Goal: Task Accomplishment & Management: Manage account settings

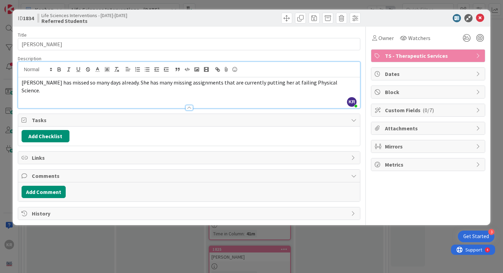
click at [86, 255] on div "ID 1834 Life Sciences Interventions - [DATE]-[DATE] Referred Students Title 17 …" at bounding box center [251, 136] width 503 height 273
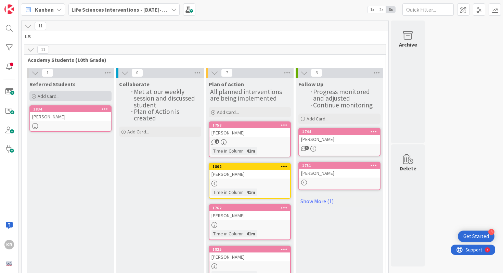
click at [40, 94] on span "Add Card..." at bounding box center [49, 96] width 22 height 6
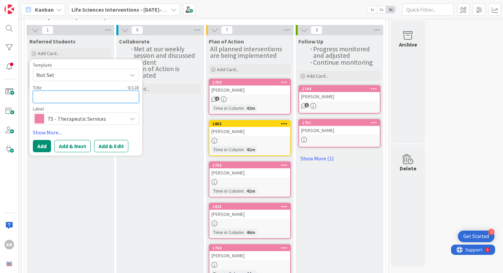
paste textarea "[PERSON_NAME]"
type textarea "[PERSON_NAME]"
type textarea "x"
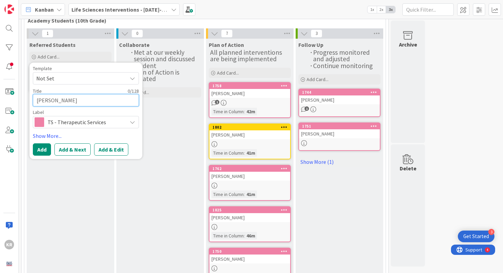
scroll to position [38, 0]
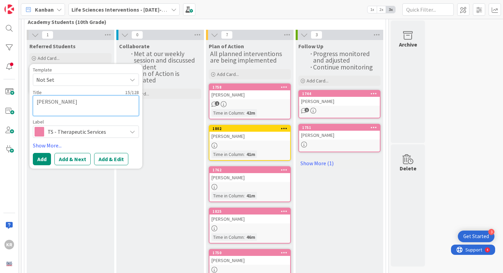
type textarea "[PERSON_NAME]"
type textarea "x"
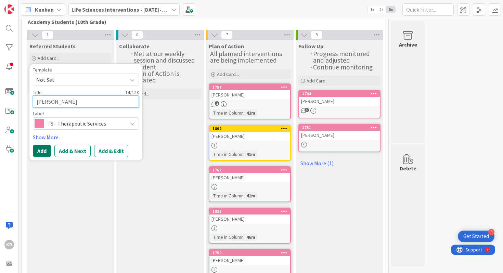
type textarea "[PERSON_NAME]"
click at [44, 155] on button "Add" at bounding box center [42, 151] width 18 height 12
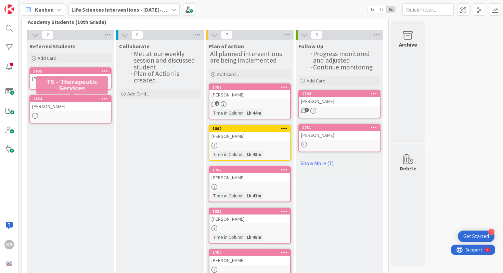
click at [67, 86] on link "1835 [PERSON_NAME]" at bounding box center [70, 78] width 82 height 22
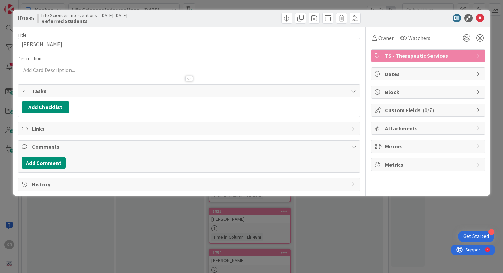
click at [94, 75] on div at bounding box center [189, 75] width 342 height 7
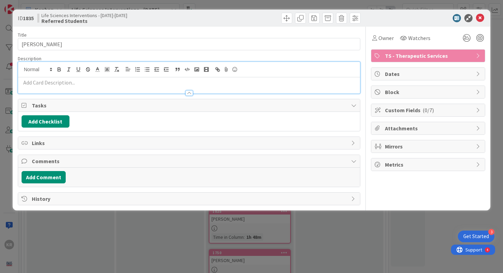
click at [87, 79] on p at bounding box center [190, 83] width 336 height 8
paste div
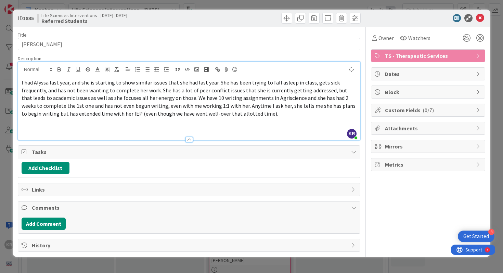
click at [22, 83] on span "I had Alyssa last year, and she is starting to show similar issues that she had…" at bounding box center [189, 98] width 335 height 38
click at [250, 117] on p "[PERSON_NAME]: "I had Alyssa last year, and she is starting to show similar iss…" at bounding box center [190, 98] width 336 height 39
click at [259, 116] on span "[PERSON_NAME]: "I had Alyssa last year, and she is starting to show similar iss…" at bounding box center [189, 98] width 335 height 38
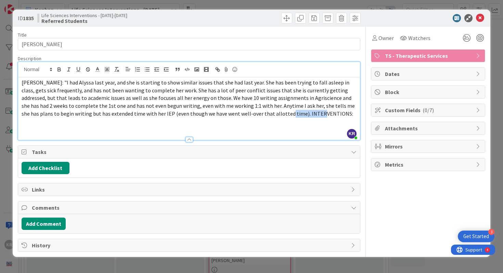
click at [59, 68] on icon "button" at bounding box center [59, 69] width 6 height 6
click at [307, 117] on p "[PERSON_NAME]: "I had Alyssa last year, and she is starting to show similar iss…" at bounding box center [190, 98] width 336 height 39
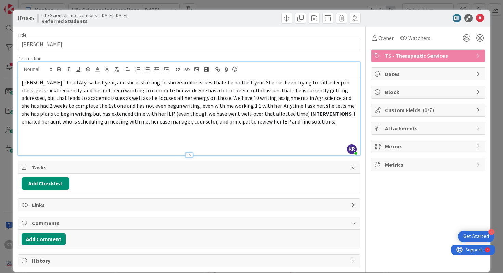
click at [291, 114] on span ": I emailed her aunt who is scheduling a meeting with me, her case manager, cou…" at bounding box center [189, 117] width 335 height 15
click at [295, 123] on p "[PERSON_NAME]: "I had Alyssa last year, and she is starting to show similar iss…" at bounding box center [190, 102] width 336 height 47
click at [10, 181] on div "ID 1835 Life Sciences Interventions - [DATE]-[DATE] Referred Students Title 14 …" at bounding box center [251, 136] width 503 height 273
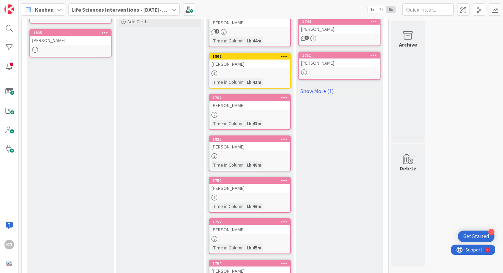
scroll to position [111, 0]
click at [230, 69] on link "1802 [PERSON_NAME] Time in [GEOGRAPHIC_DATA] : 1h 43m" at bounding box center [250, 70] width 82 height 36
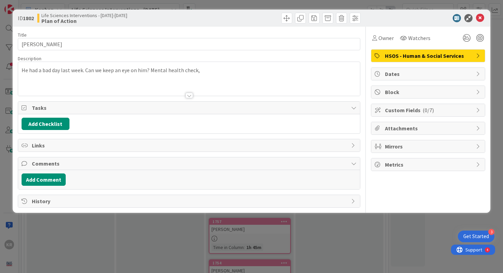
click at [394, 53] on span "HSOS - Human & Social Services" at bounding box center [429, 56] width 88 height 8
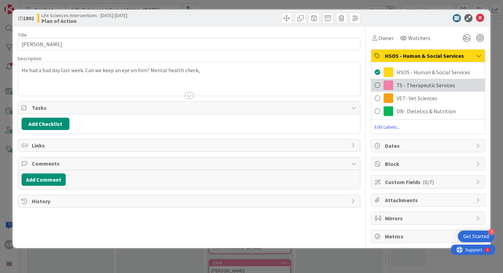
click at [394, 84] on div "TS - Therapeutic Services" at bounding box center [429, 85] width 114 height 13
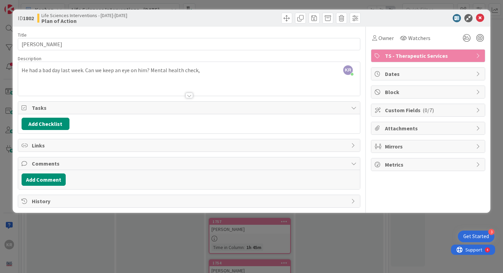
click at [346, 273] on div "ID 1802 Life Sciences Interventions - [DATE]-[DATE] Plan of Action Title 10 / 1…" at bounding box center [251, 136] width 503 height 273
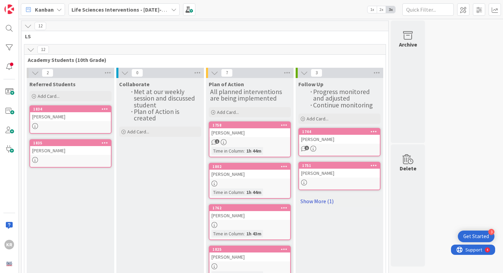
click at [313, 202] on link "Show More (1)" at bounding box center [340, 201] width 82 height 11
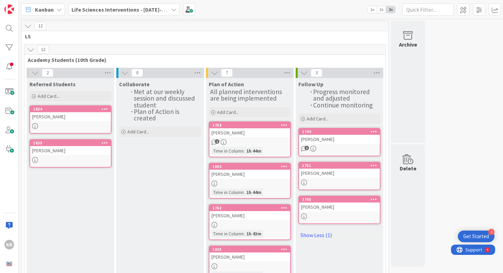
click at [325, 172] on div "[PERSON_NAME]" at bounding box center [339, 173] width 81 height 9
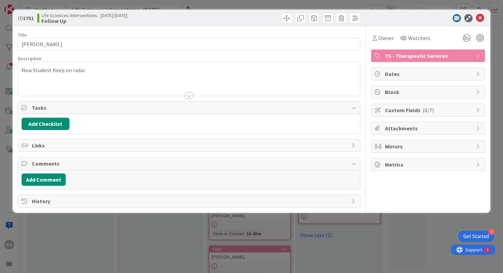
click at [64, 231] on div "ID 1751 Life Sciences Interventions - [DATE]-[DATE] Follow Up Title 11 / 128 [P…" at bounding box center [251, 136] width 503 height 273
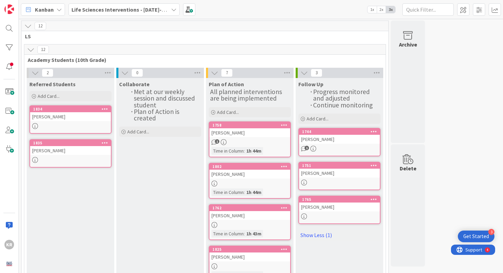
click at [332, 209] on div "[PERSON_NAME]" at bounding box center [339, 207] width 81 height 9
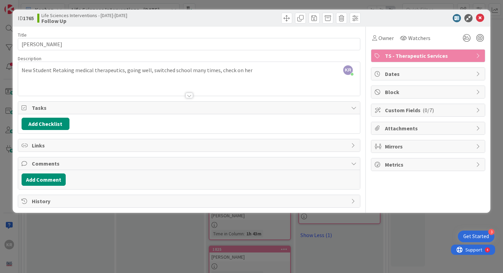
click at [105, 234] on div "ID 1765 Life Sciences Interventions - [DATE]-[DATE] Follow Up Title 14 / 128 [P…" at bounding box center [251, 136] width 503 height 273
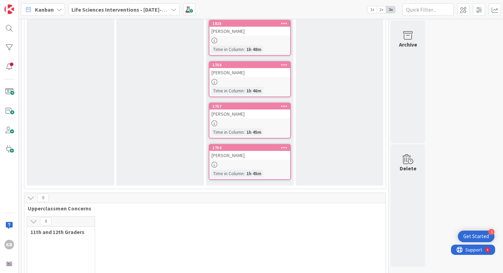
scroll to position [198, 0]
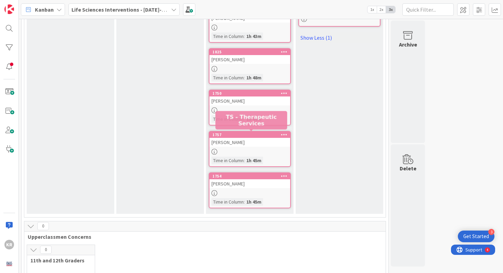
click at [231, 153] on div at bounding box center [250, 152] width 81 height 6
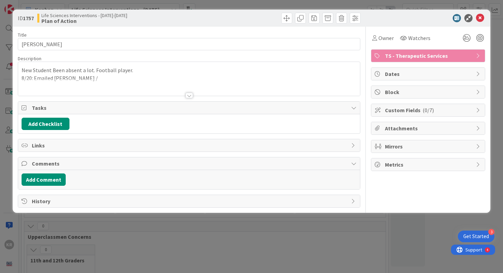
click at [140, 80] on div at bounding box center [189, 86] width 342 height 17
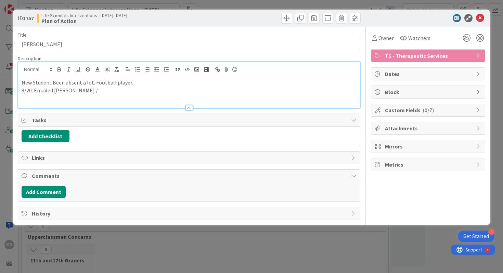
click at [124, 90] on p "8/20: Emailed [PERSON_NAME] /" at bounding box center [190, 91] width 336 height 8
click at [101, 240] on div "ID 1757 Life Sciences Interventions - [DATE]-[DATE] Plan of Action Title 9 / 12…" at bounding box center [251, 136] width 503 height 273
